Goal: Task Accomplishment & Management: Complete application form

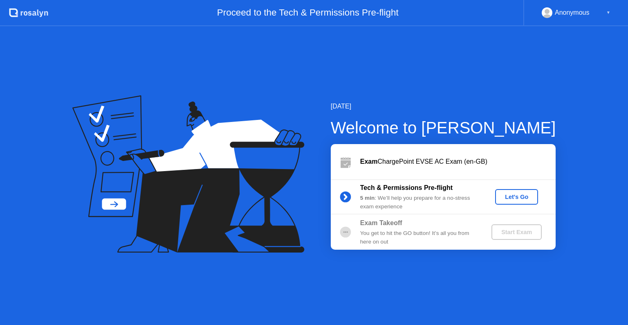
click at [507, 200] on div "Let's Go" at bounding box center [516, 196] width 36 height 7
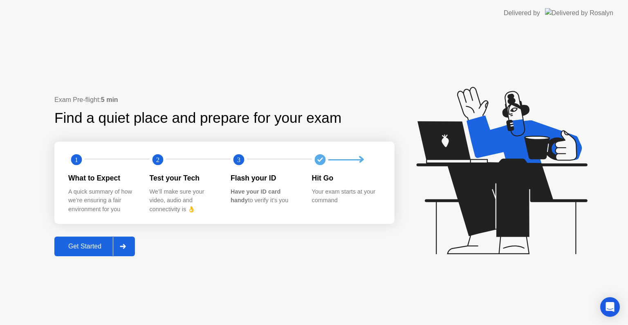
click at [65, 246] on div "Get Started" at bounding box center [85, 245] width 56 height 7
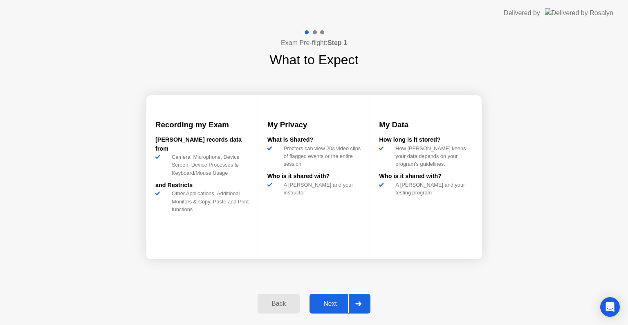
click at [327, 300] on div "Next" at bounding box center [330, 303] width 36 height 7
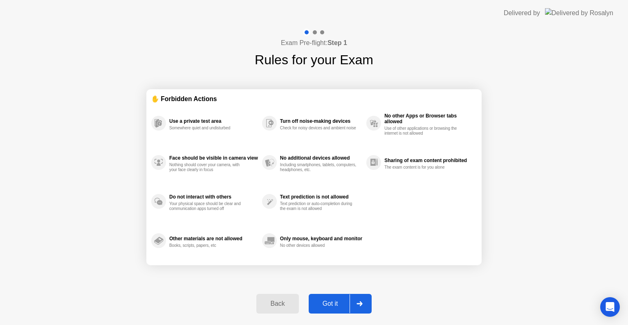
click at [327, 300] on div "Got it" at bounding box center [330, 303] width 38 height 7
select select "**********"
select select "*******"
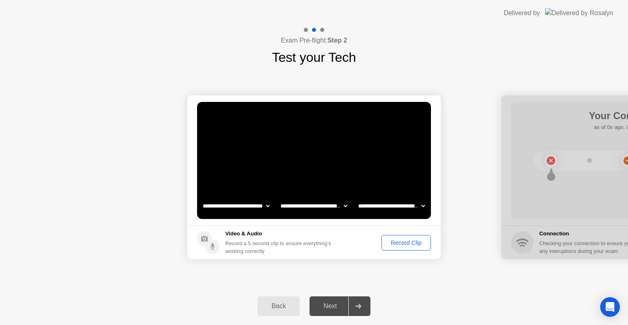
click at [396, 240] on div "Record Clip" at bounding box center [406, 242] width 44 height 7
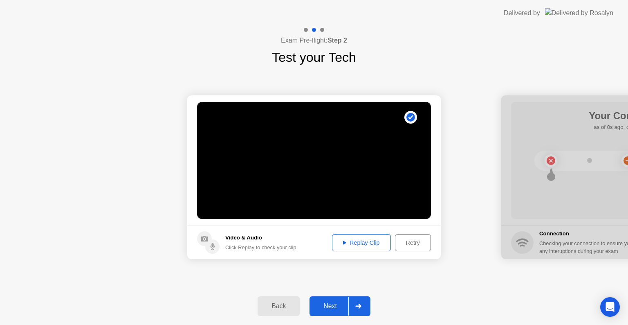
click at [420, 242] on div "Retry" at bounding box center [413, 242] width 30 height 7
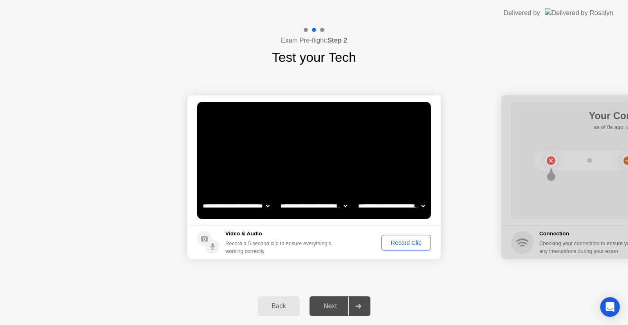
click at [410, 242] on div "Record Clip" at bounding box center [406, 242] width 44 height 7
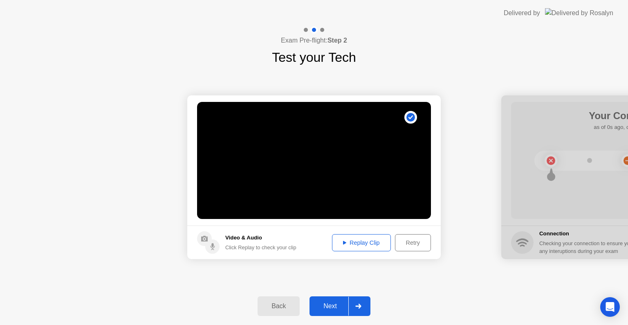
click at [340, 302] on div "Next" at bounding box center [330, 305] width 36 height 7
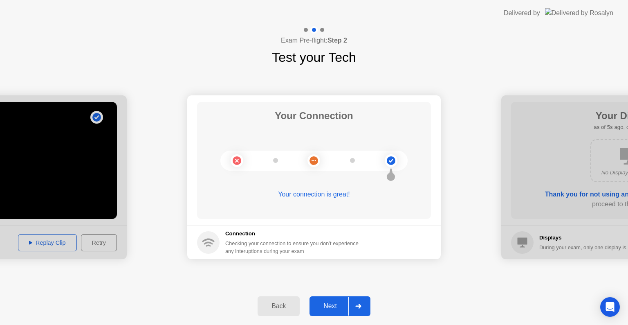
click at [424, 285] on div "**********" at bounding box center [314, 177] width 628 height 220
click at [278, 278] on div "**********" at bounding box center [314, 177] width 628 height 220
click at [425, 298] on div "Back Next" at bounding box center [314, 306] width 628 height 38
click at [468, 276] on div "**********" at bounding box center [314, 177] width 628 height 220
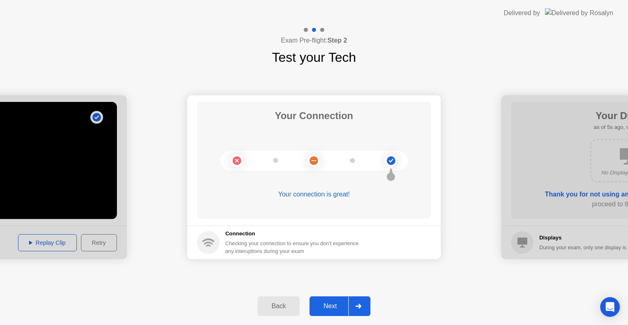
click at [338, 302] on div "Next" at bounding box center [330, 305] width 36 height 7
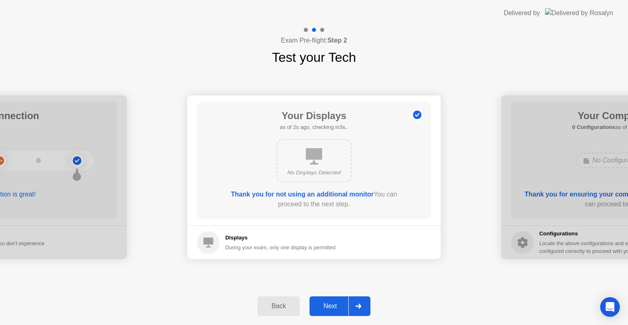
click at [338, 302] on div "Next" at bounding box center [330, 305] width 36 height 7
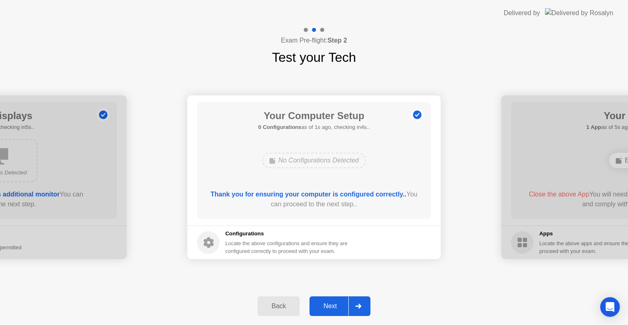
click at [281, 305] on div "Back" at bounding box center [278, 305] width 37 height 7
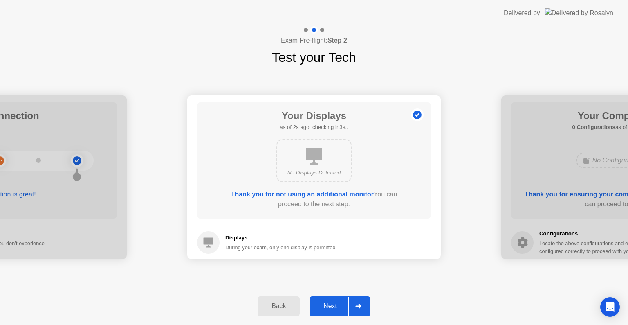
click at [343, 306] on div "Next" at bounding box center [330, 305] width 36 height 7
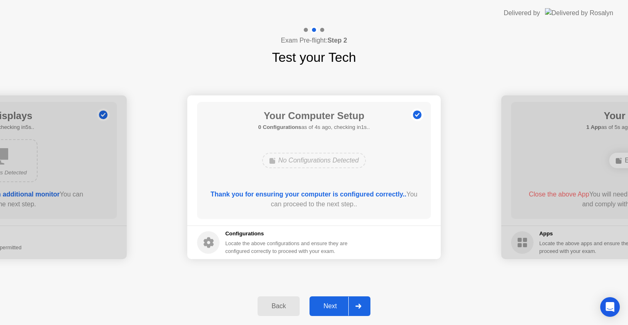
click at [343, 306] on div "Next" at bounding box center [330, 305] width 36 height 7
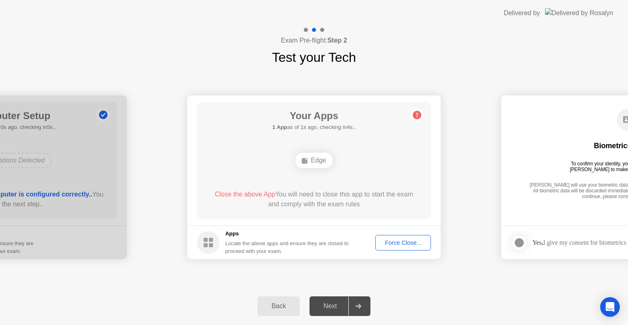
click at [399, 242] on div "Force Close..." at bounding box center [403, 242] width 50 height 7
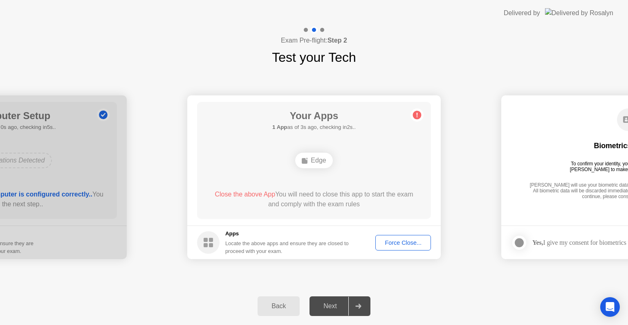
click at [407, 243] on div "Force Close..." at bounding box center [403, 242] width 50 height 7
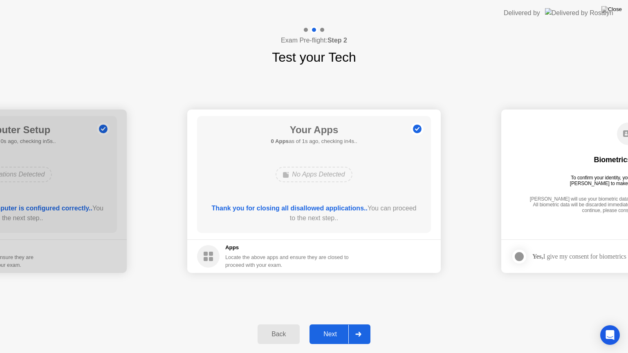
click at [337, 324] on button "Next" at bounding box center [339, 335] width 61 height 20
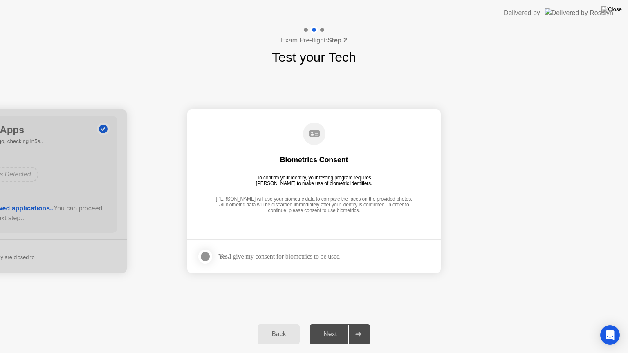
click at [278, 255] on div "Yes, I give my consent for biometrics to be used" at bounding box center [278, 257] width 121 height 8
click at [204, 255] on div at bounding box center [205, 257] width 10 height 10
click at [341, 324] on button "Next" at bounding box center [339, 335] width 61 height 20
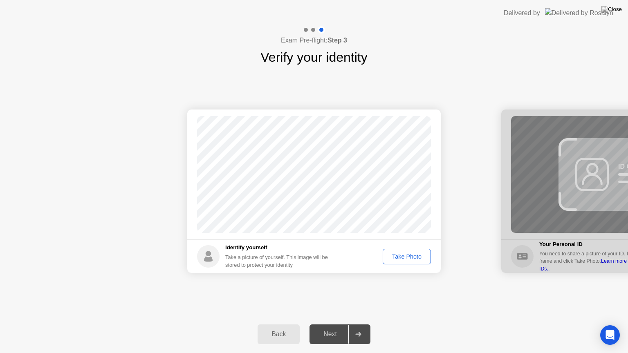
click at [414, 254] on div "Take Photo" at bounding box center [406, 256] width 43 height 7
click at [422, 256] on div "Retake" at bounding box center [412, 256] width 32 height 7
click at [422, 256] on div "Take Photo" at bounding box center [406, 256] width 43 height 7
click at [323, 324] on div "Next" at bounding box center [330, 334] width 36 height 7
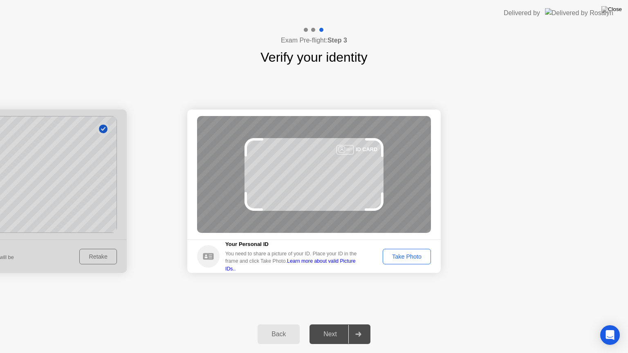
click at [403, 258] on div "Take Photo" at bounding box center [406, 256] width 43 height 7
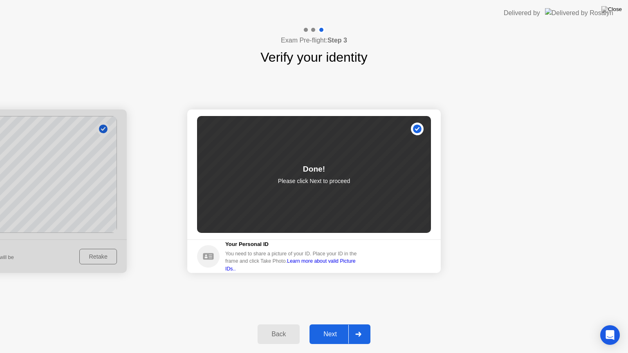
click at [334, 324] on button "Next" at bounding box center [339, 335] width 61 height 20
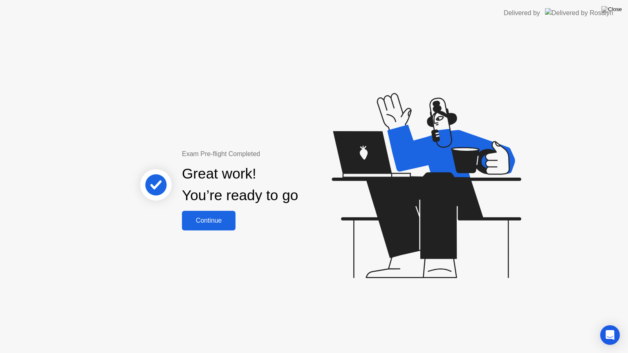
click at [220, 221] on div "Continue" at bounding box center [208, 220] width 49 height 7
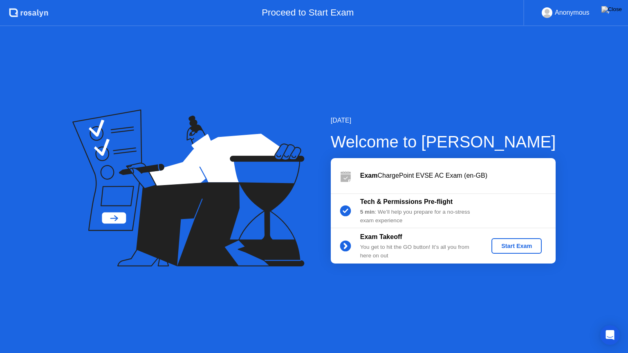
click at [508, 243] on div "Start Exam" at bounding box center [517, 246] width 44 height 7
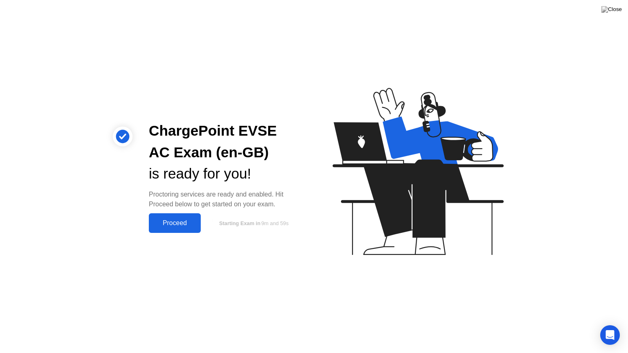
click at [184, 217] on button "Proceed" at bounding box center [175, 223] width 52 height 20
